Goal: Communication & Community: Answer question/provide support

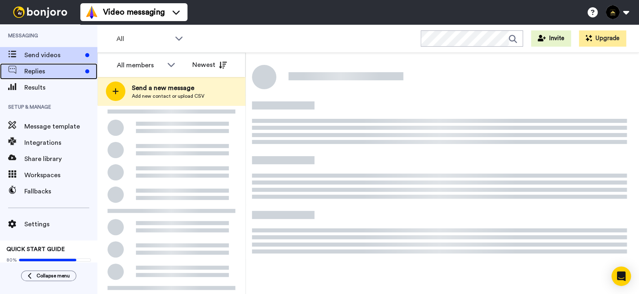
click at [35, 73] on span "Replies" at bounding box center [53, 72] width 58 height 10
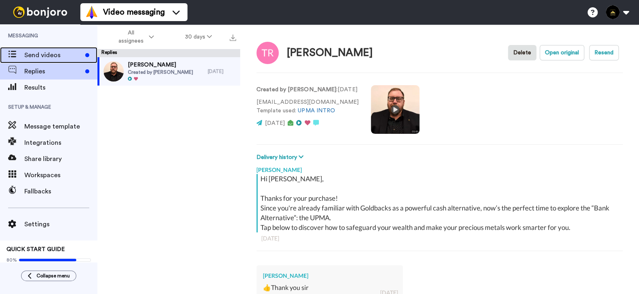
click at [49, 58] on span "Send videos" at bounding box center [53, 55] width 58 height 10
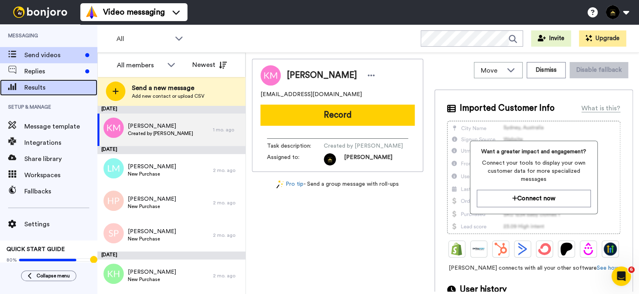
click at [21, 89] on span at bounding box center [12, 88] width 24 height 8
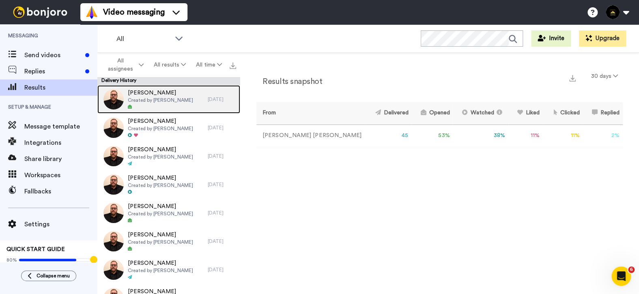
click at [187, 111] on div "Madelene Grazaitis Created by Bryan Jurries" at bounding box center [152, 99] width 110 height 28
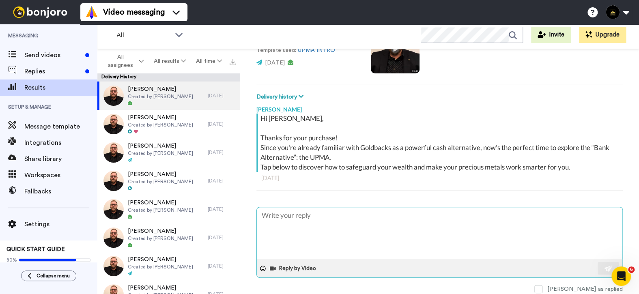
scroll to position [85, 0]
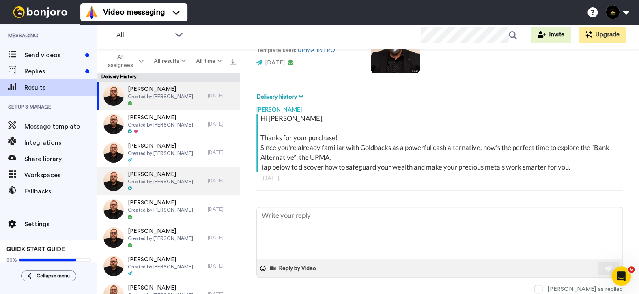
type textarea "x"
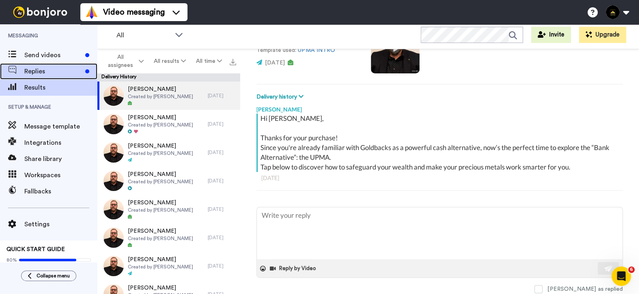
click at [52, 67] on span "Replies" at bounding box center [53, 72] width 58 height 10
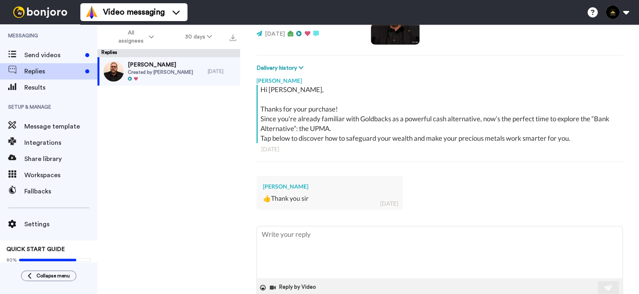
scroll to position [134, 0]
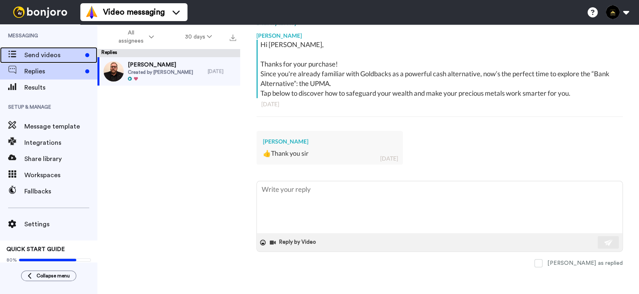
click at [40, 58] on span "Send videos" at bounding box center [53, 55] width 58 height 10
